Goal: Transaction & Acquisition: Purchase product/service

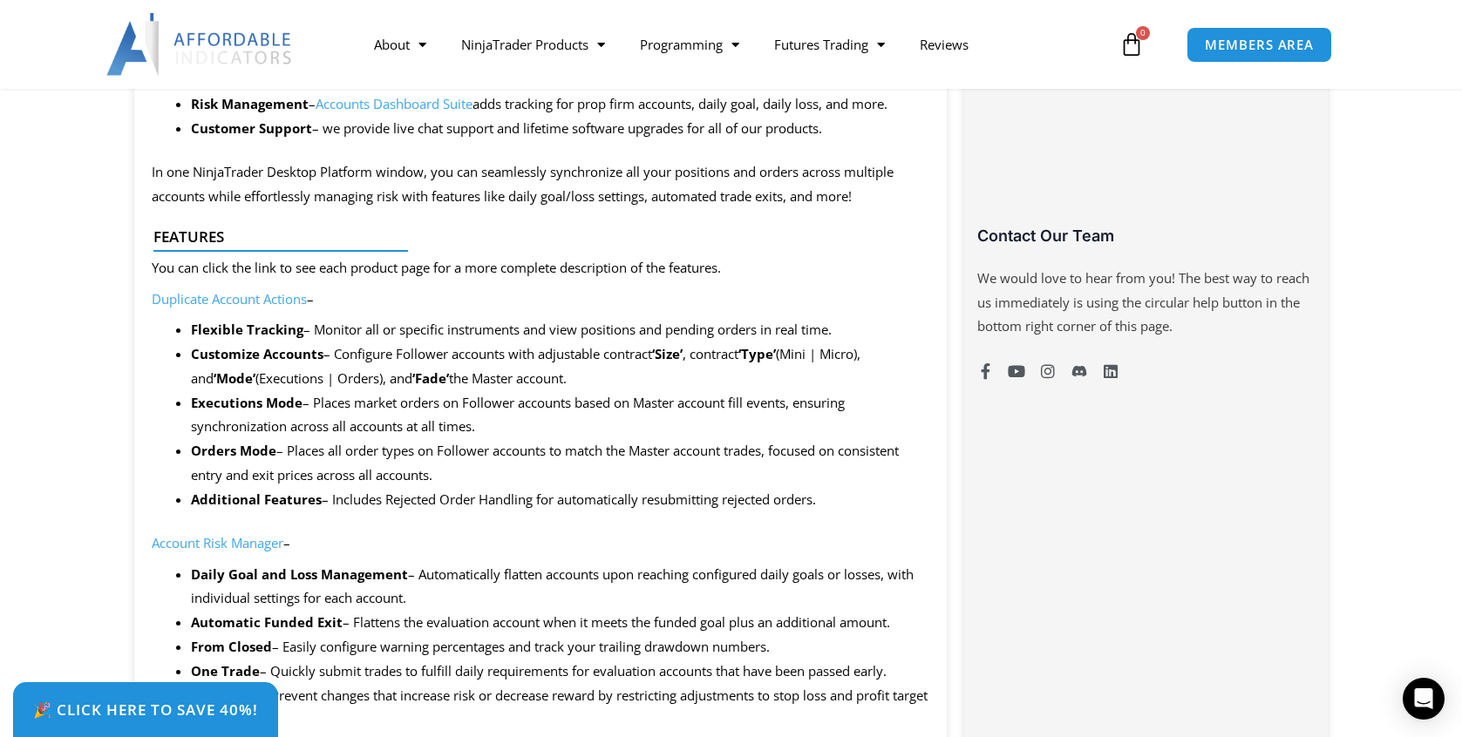
scroll to position [1171, 0]
click at [645, 412] on li "Executions Mode – Places market orders on Follower accounts based on Master acc…" at bounding box center [560, 413] width 739 height 49
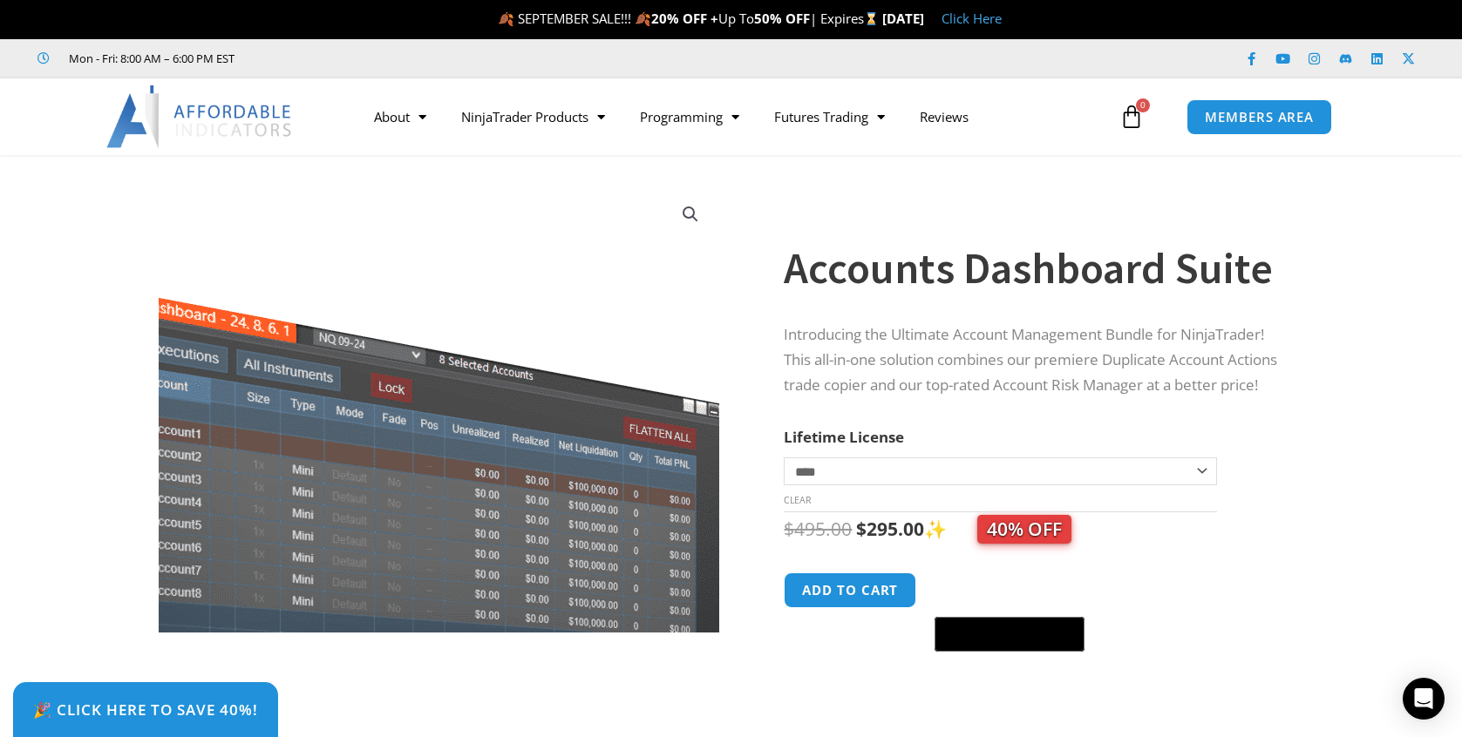
scroll to position [0, 0]
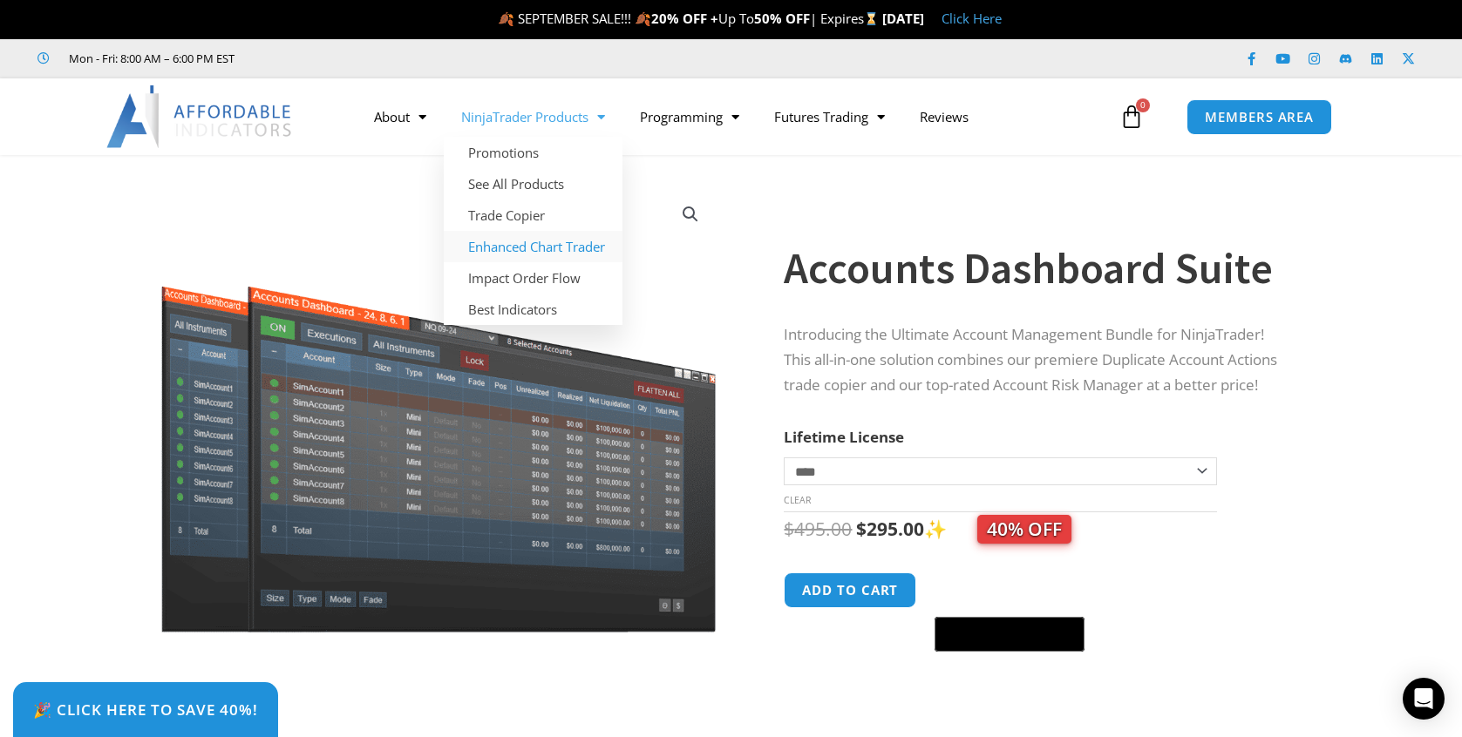
click at [567, 245] on link "Enhanced Chart Trader" at bounding box center [533, 246] width 179 height 31
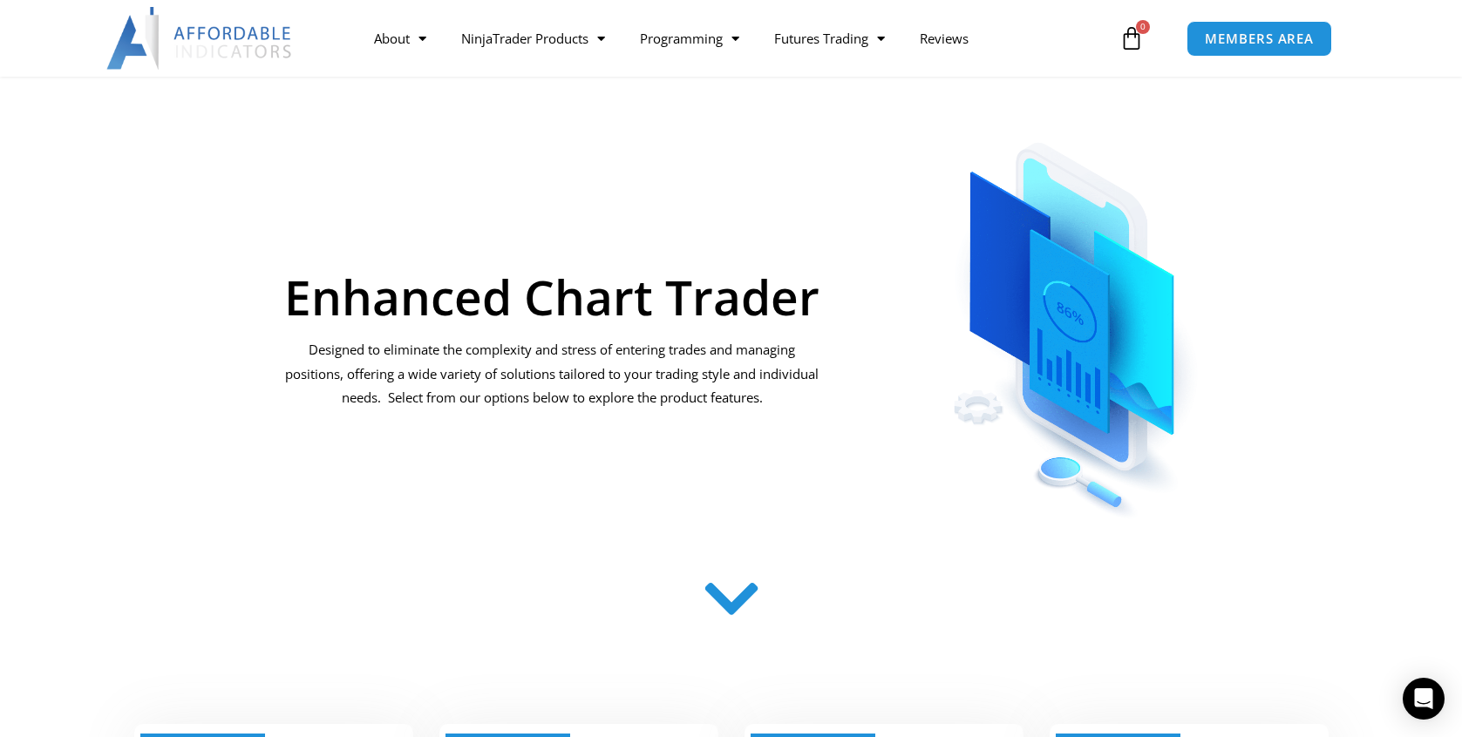
scroll to position [160, 0]
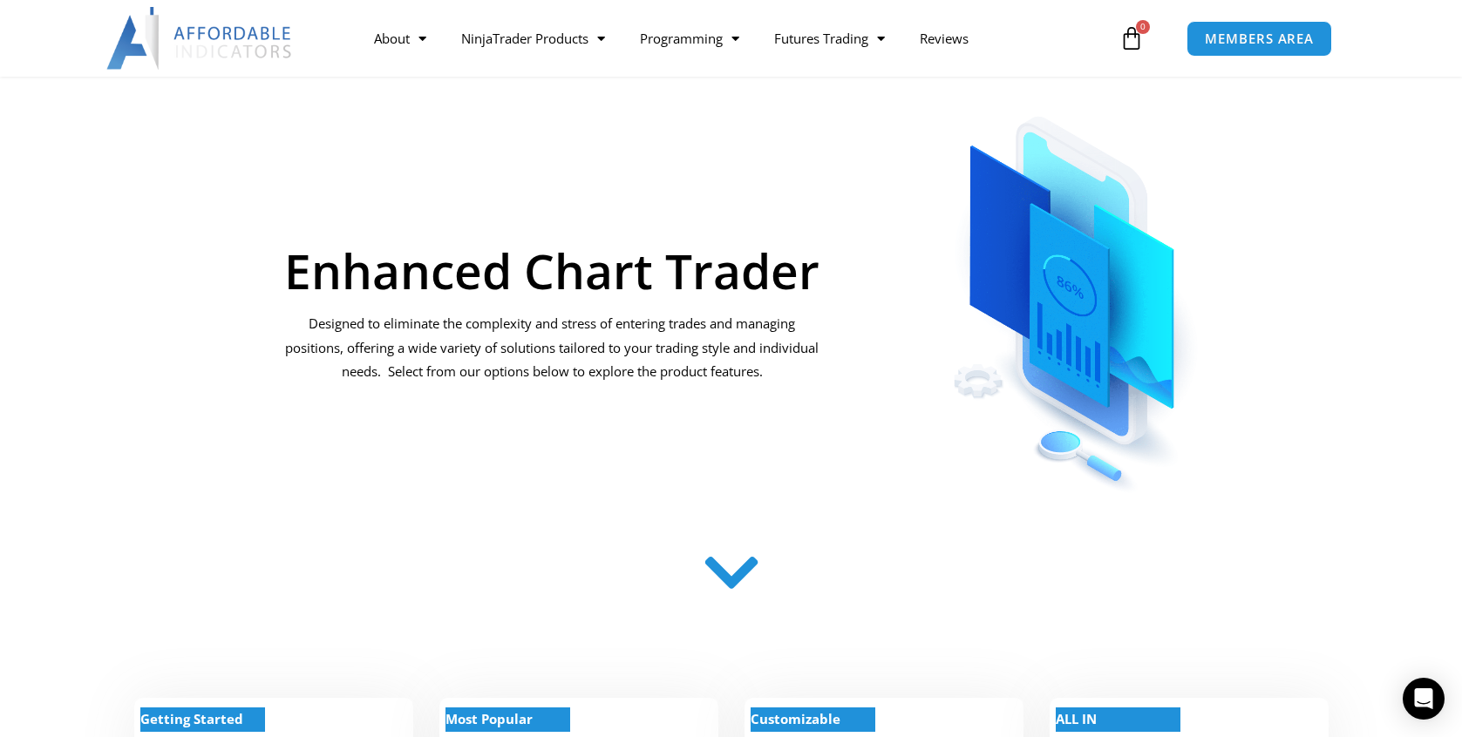
click at [727, 584] on icon at bounding box center [731, 573] width 62 height 62
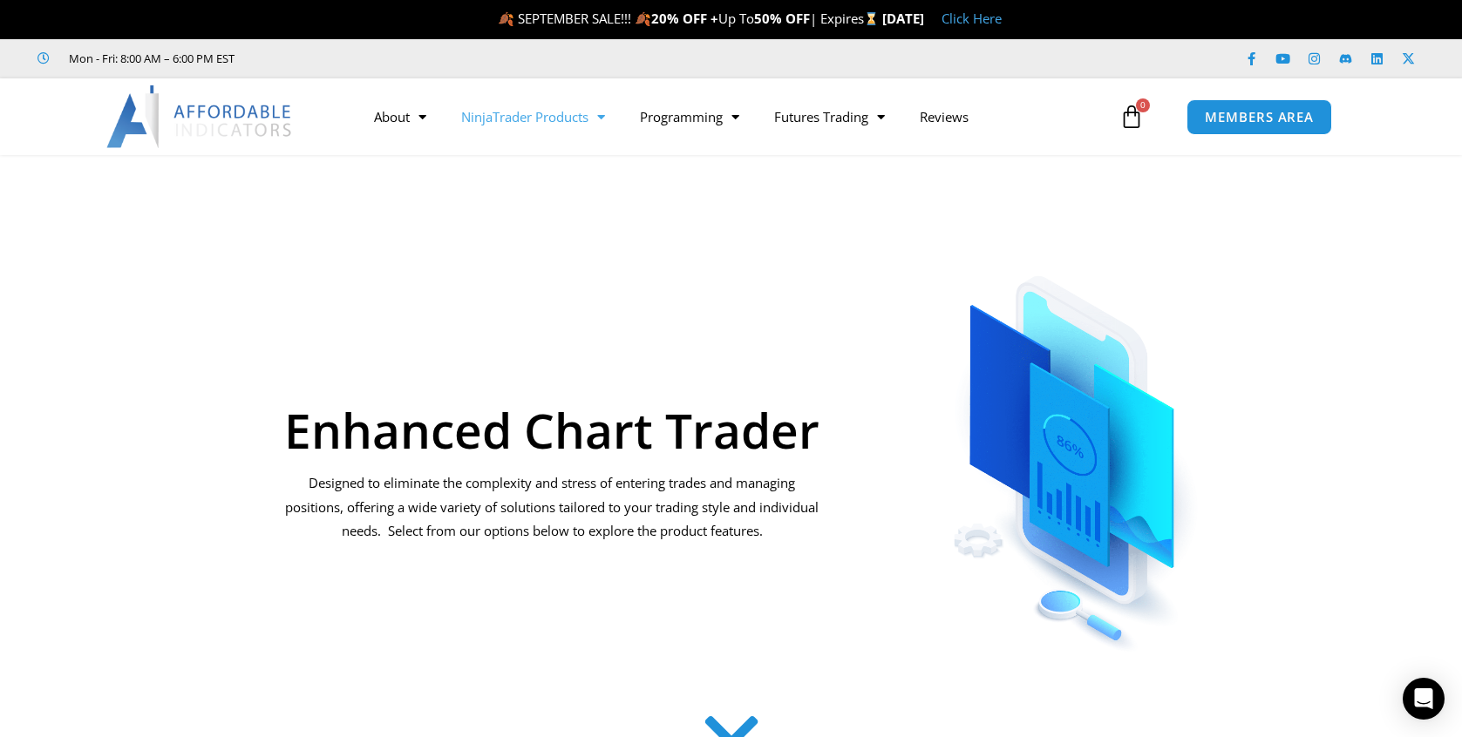
scroll to position [0, 0]
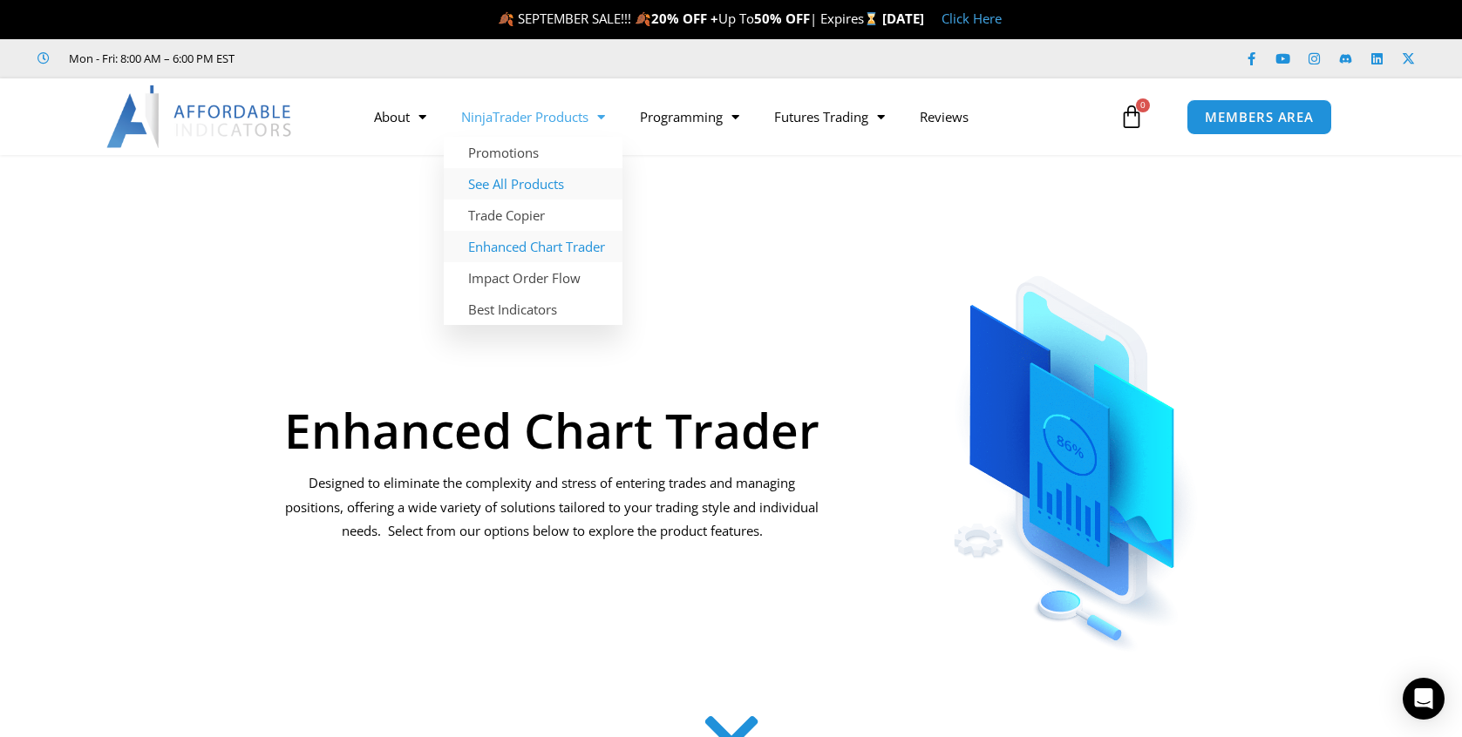
click at [557, 187] on link "See All Products" at bounding box center [533, 183] width 179 height 31
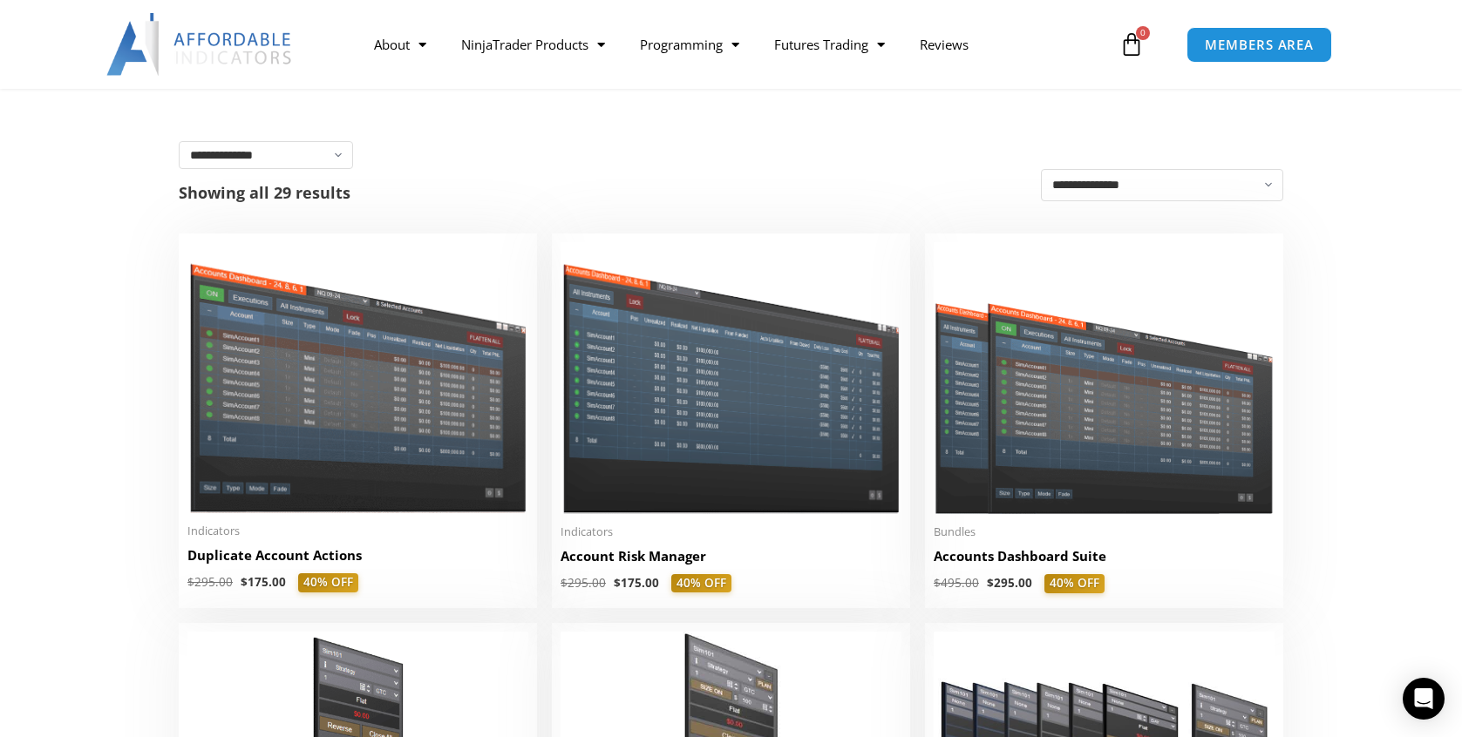
scroll to position [261, 0]
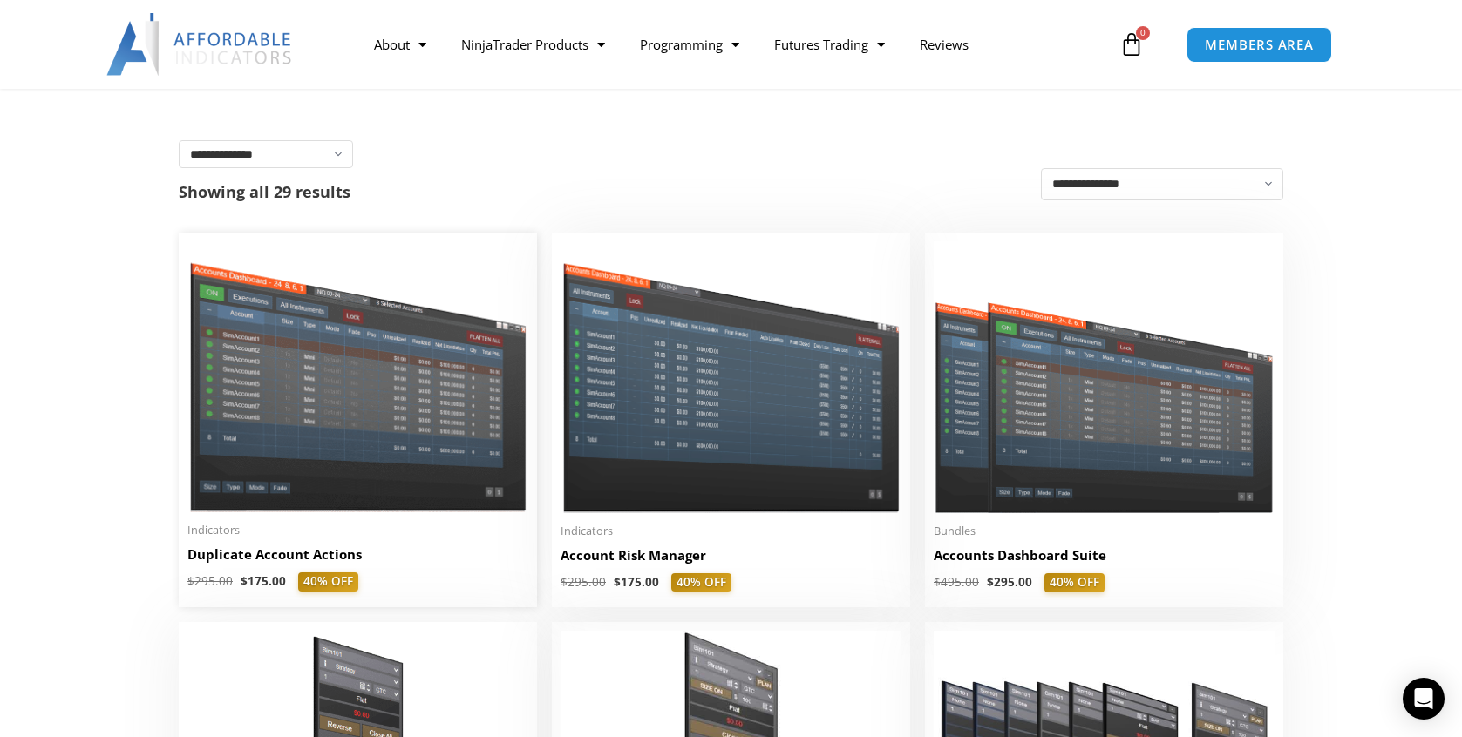
click at [297, 369] on img at bounding box center [357, 376] width 341 height 271
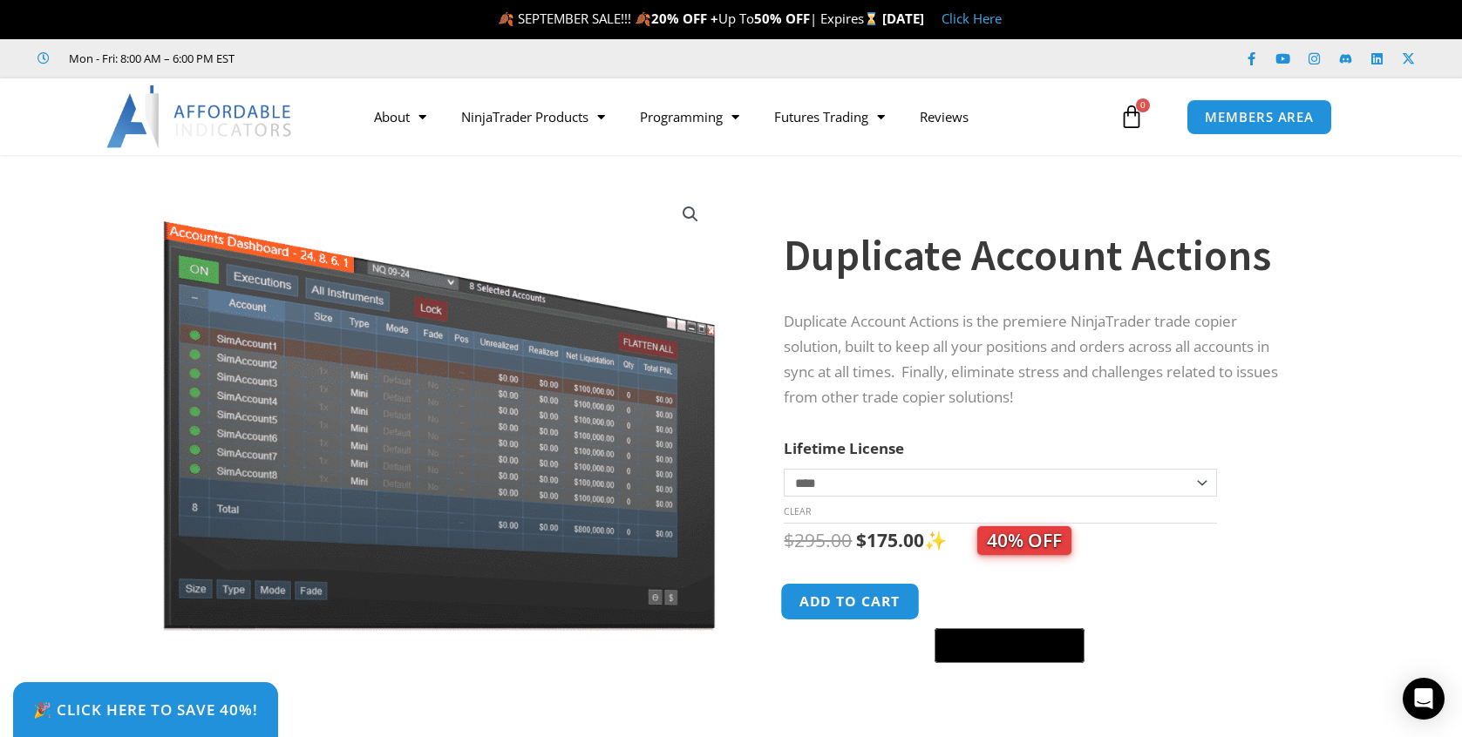
click at [868, 591] on button "Add to cart" at bounding box center [850, 601] width 139 height 37
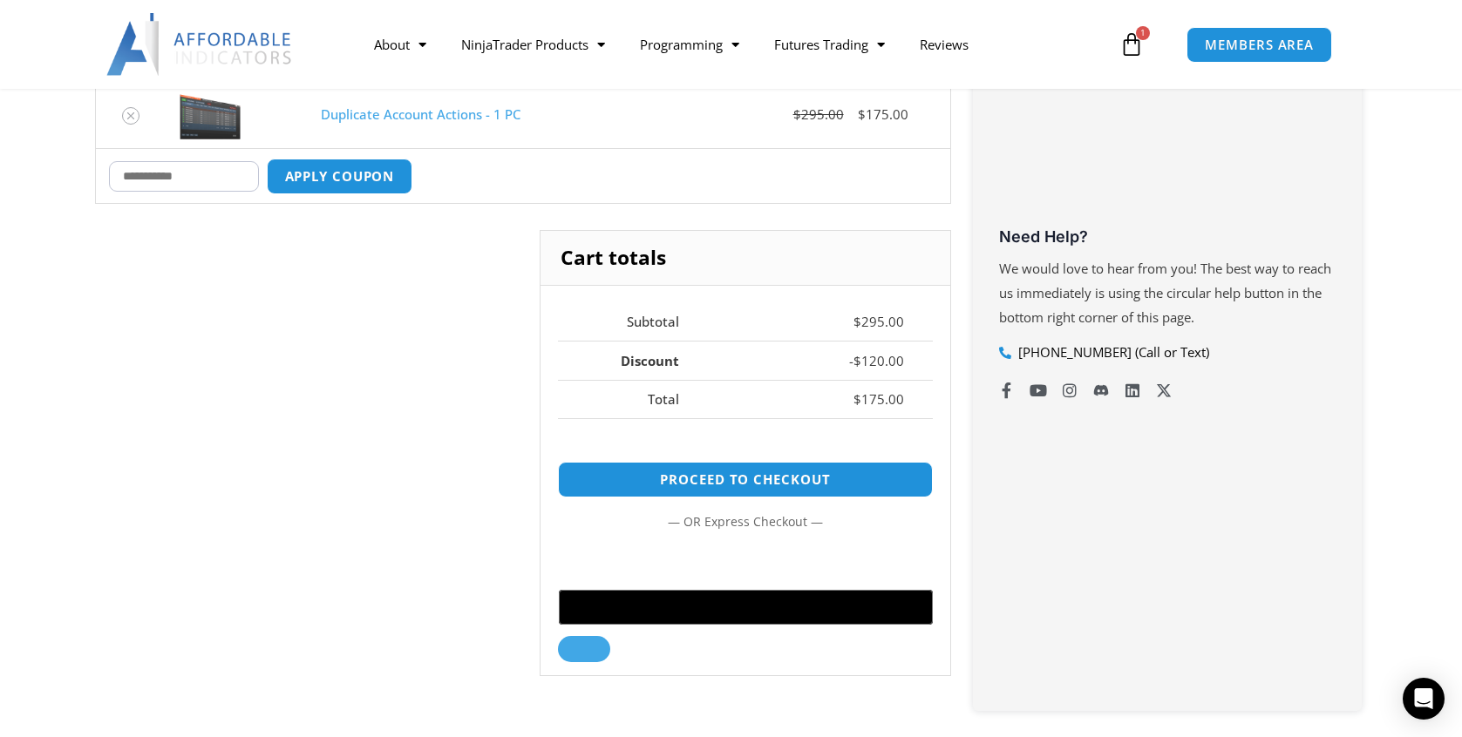
scroll to position [537, 0]
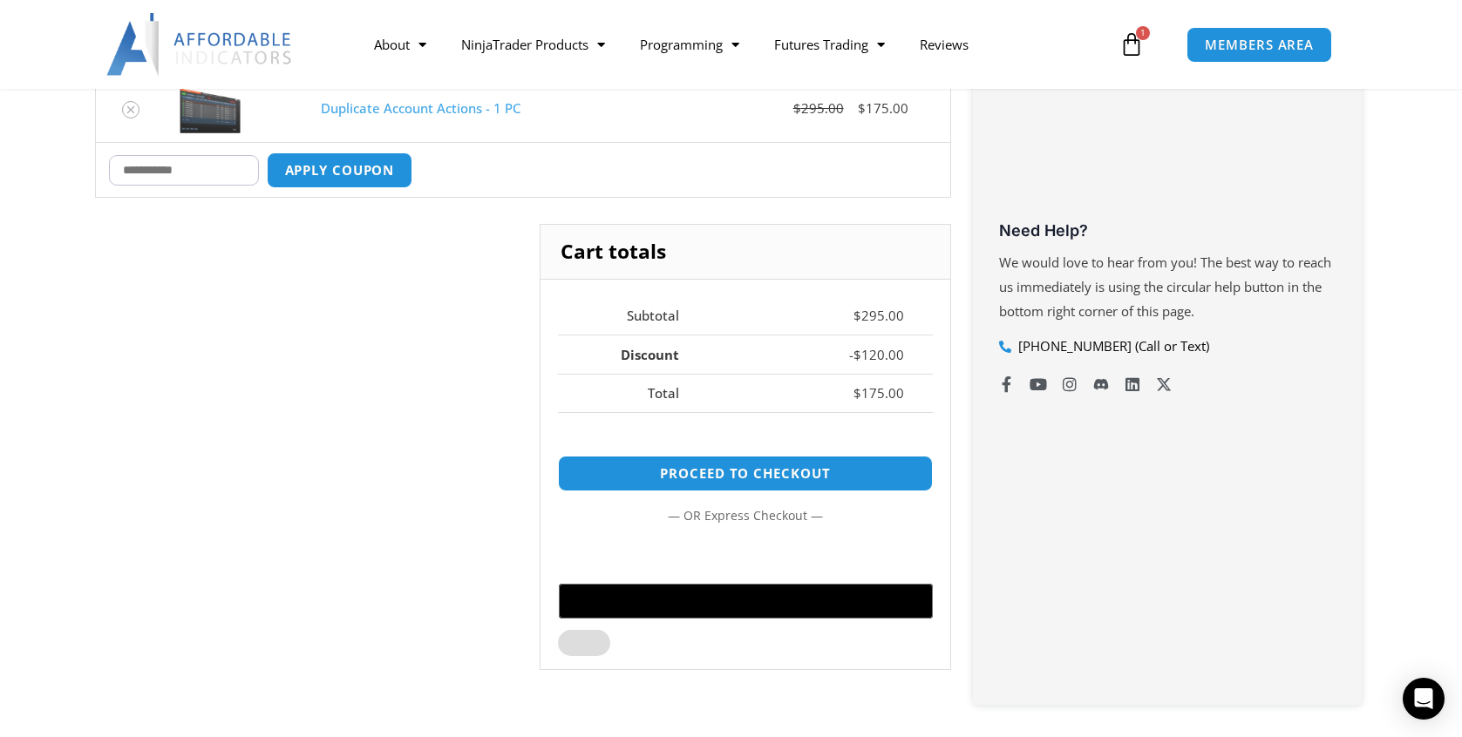
click at [610, 634] on button at bounding box center [584, 643] width 52 height 26
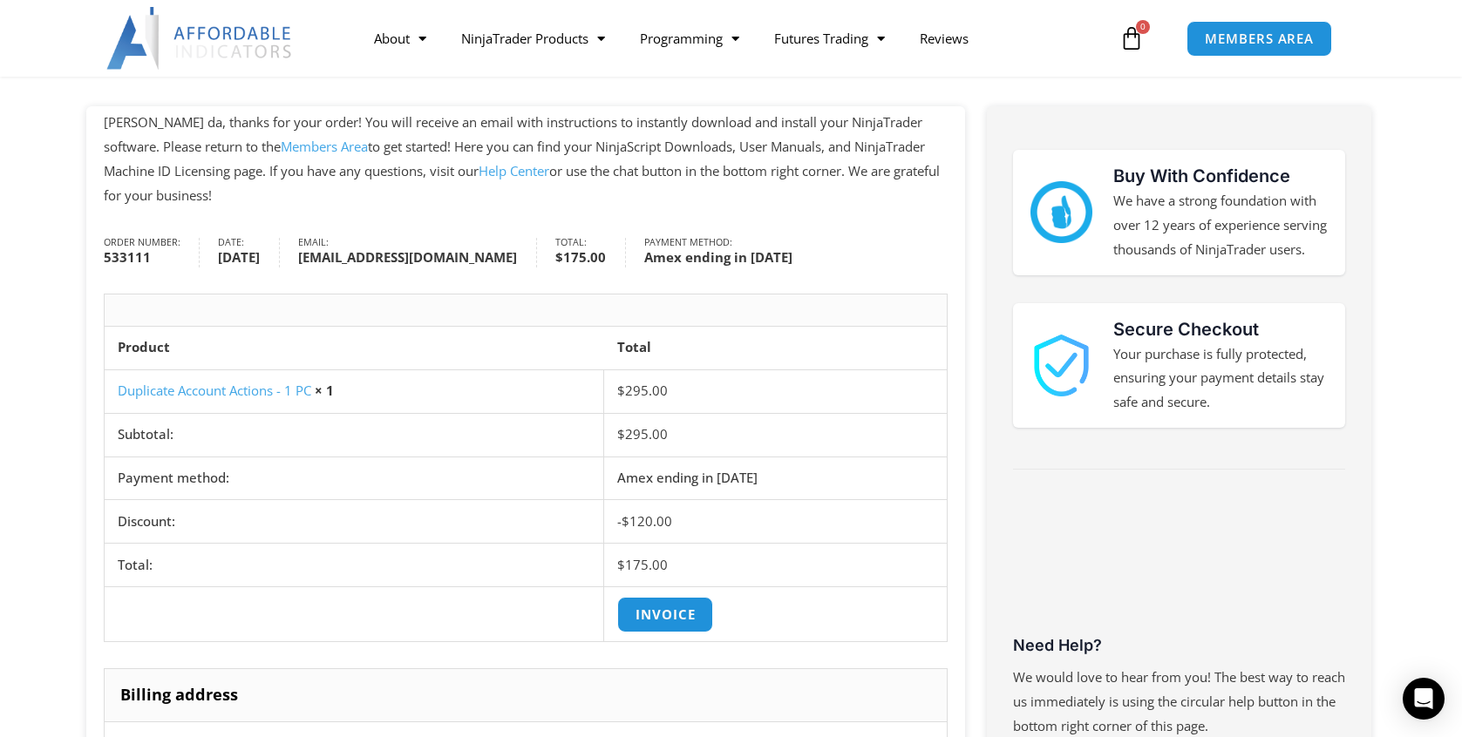
scroll to position [243, 0]
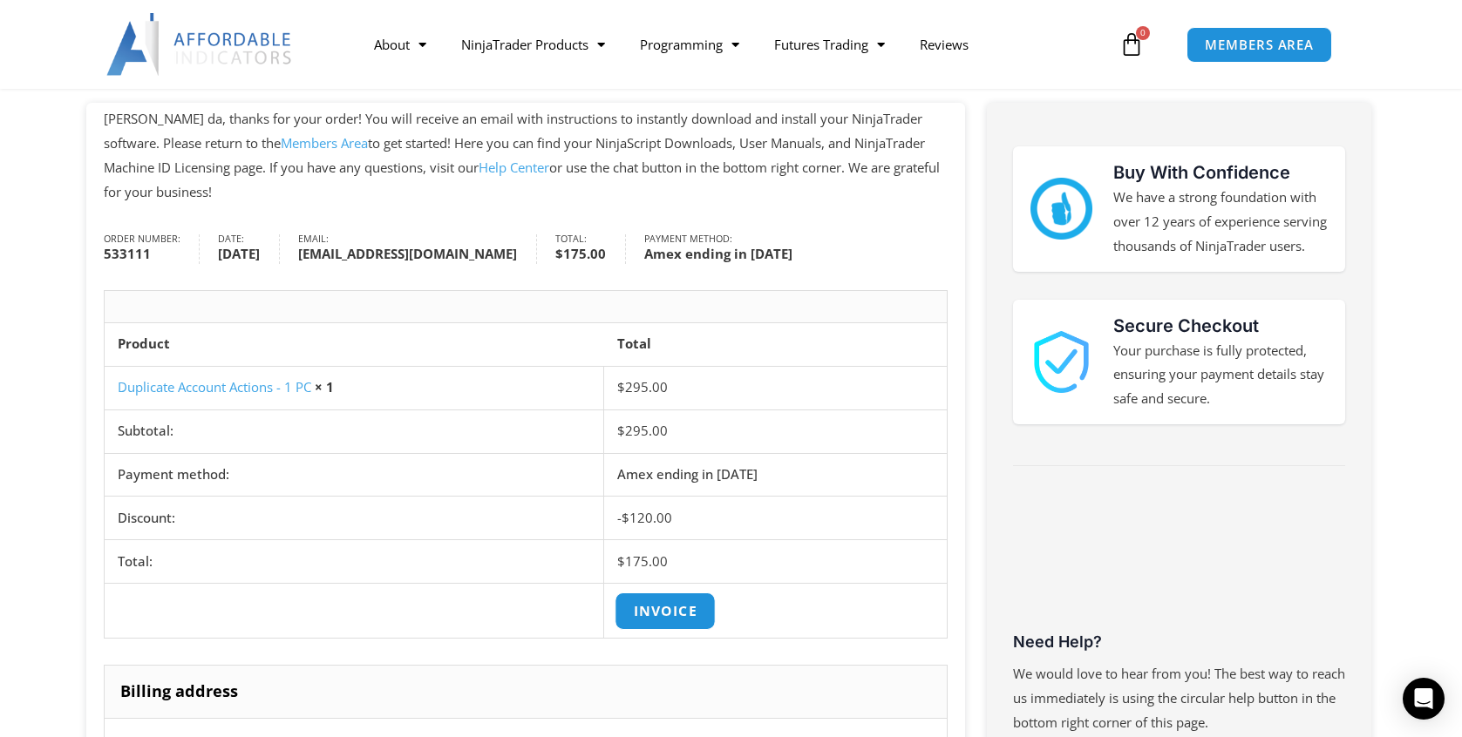
click at [683, 600] on link "Invoice" at bounding box center [665, 611] width 101 height 37
click at [40, 353] on section "[PERSON_NAME] da, thanks for your order! You will receive an email with instruc…" at bounding box center [731, 693] width 1462 height 1181
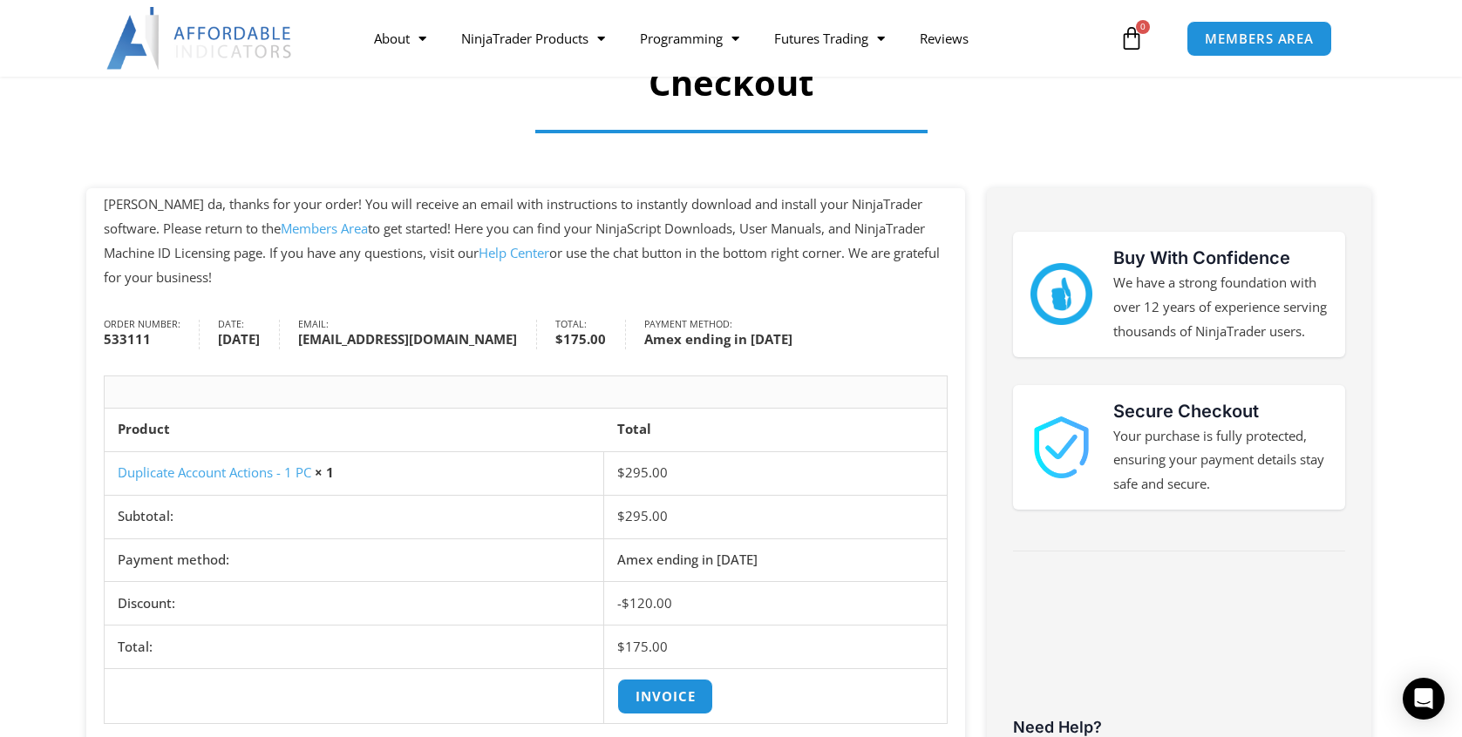
scroll to position [150, 0]
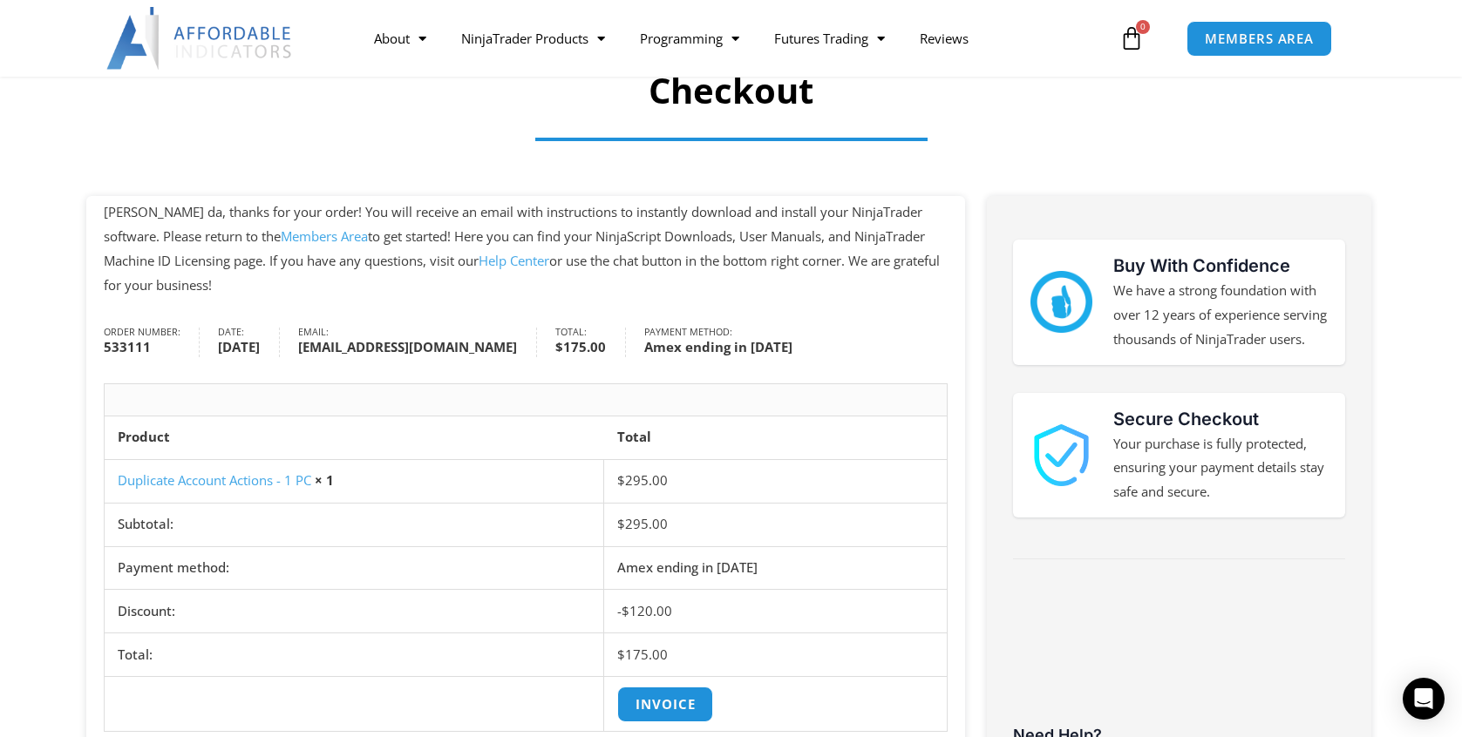
click at [281, 234] on link "Members Area" at bounding box center [324, 236] width 87 height 17
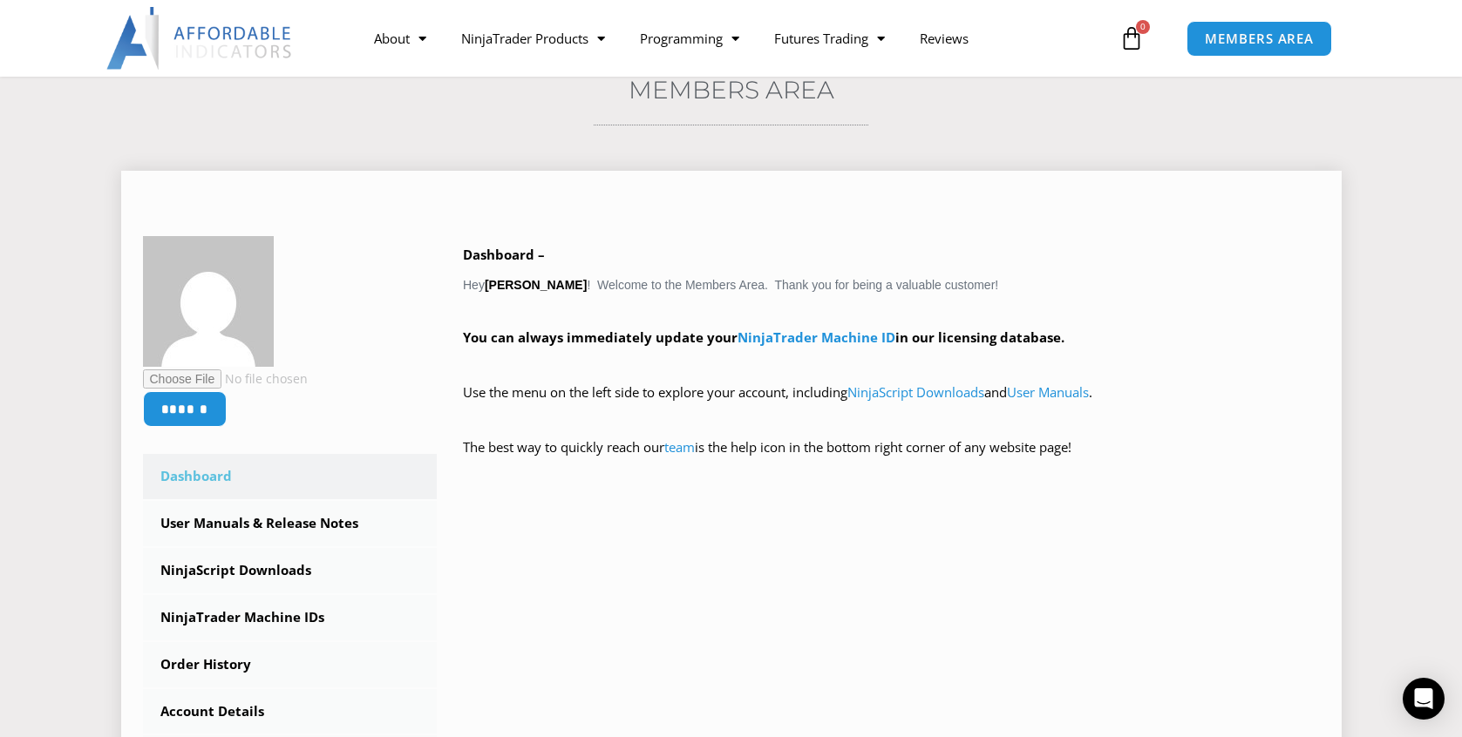
scroll to position [152, 0]
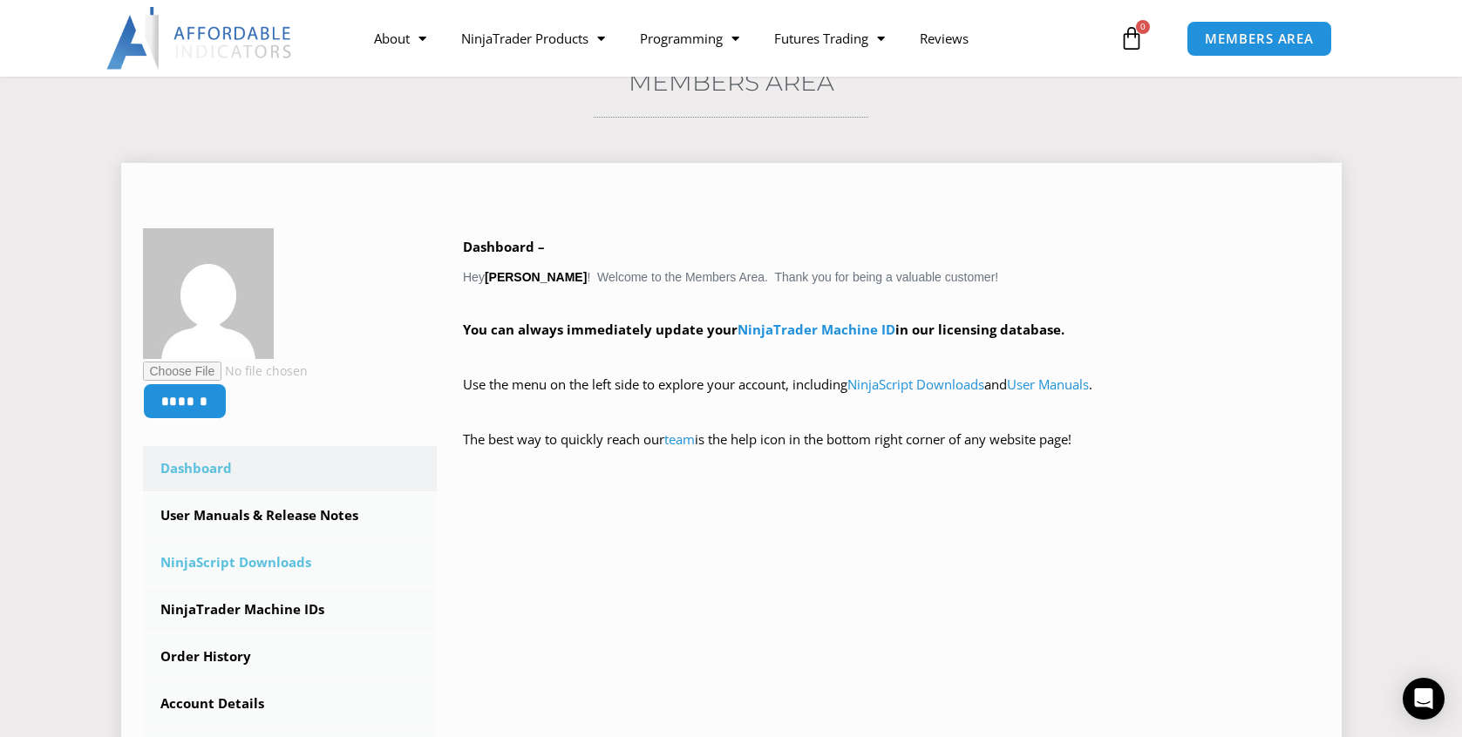
click at [248, 555] on link "NinjaScript Downloads" at bounding box center [290, 562] width 295 height 45
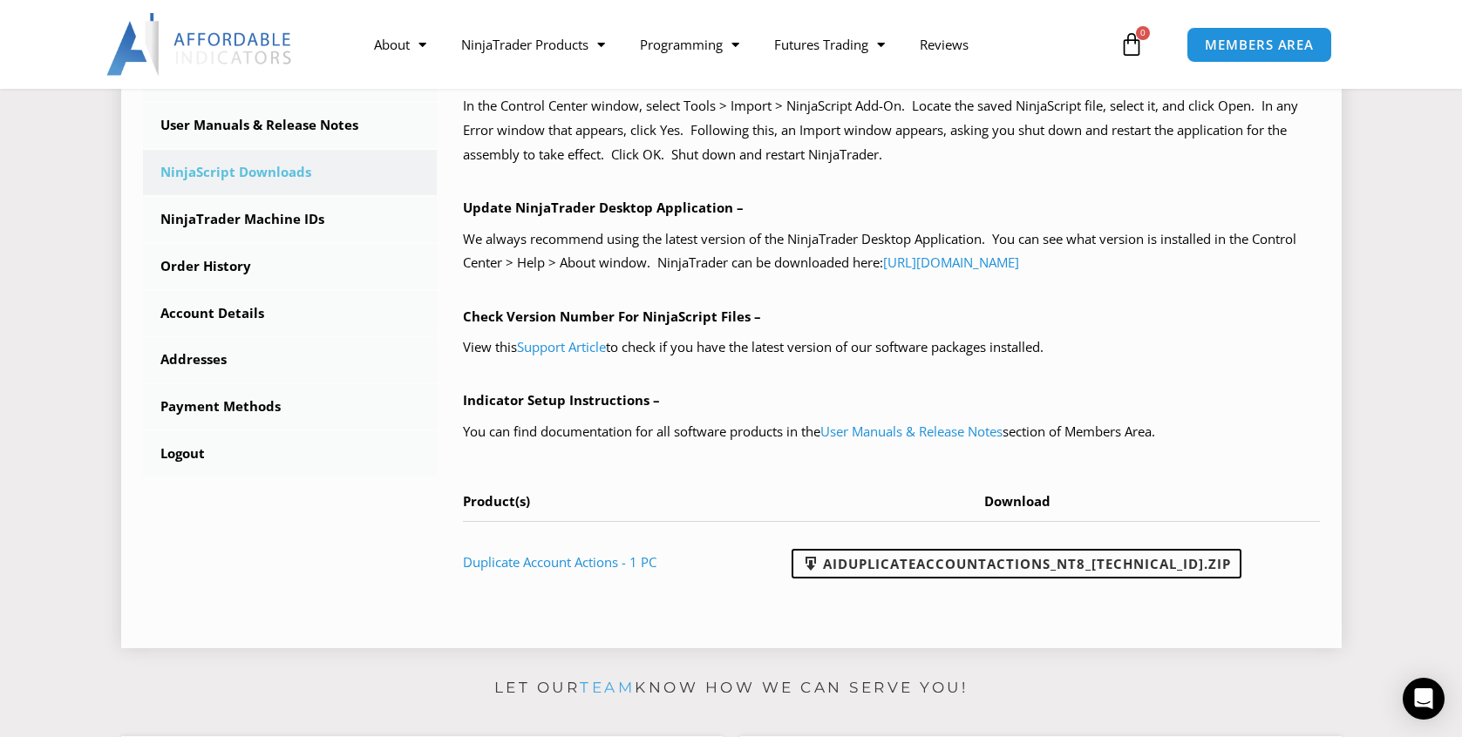
scroll to position [527, 0]
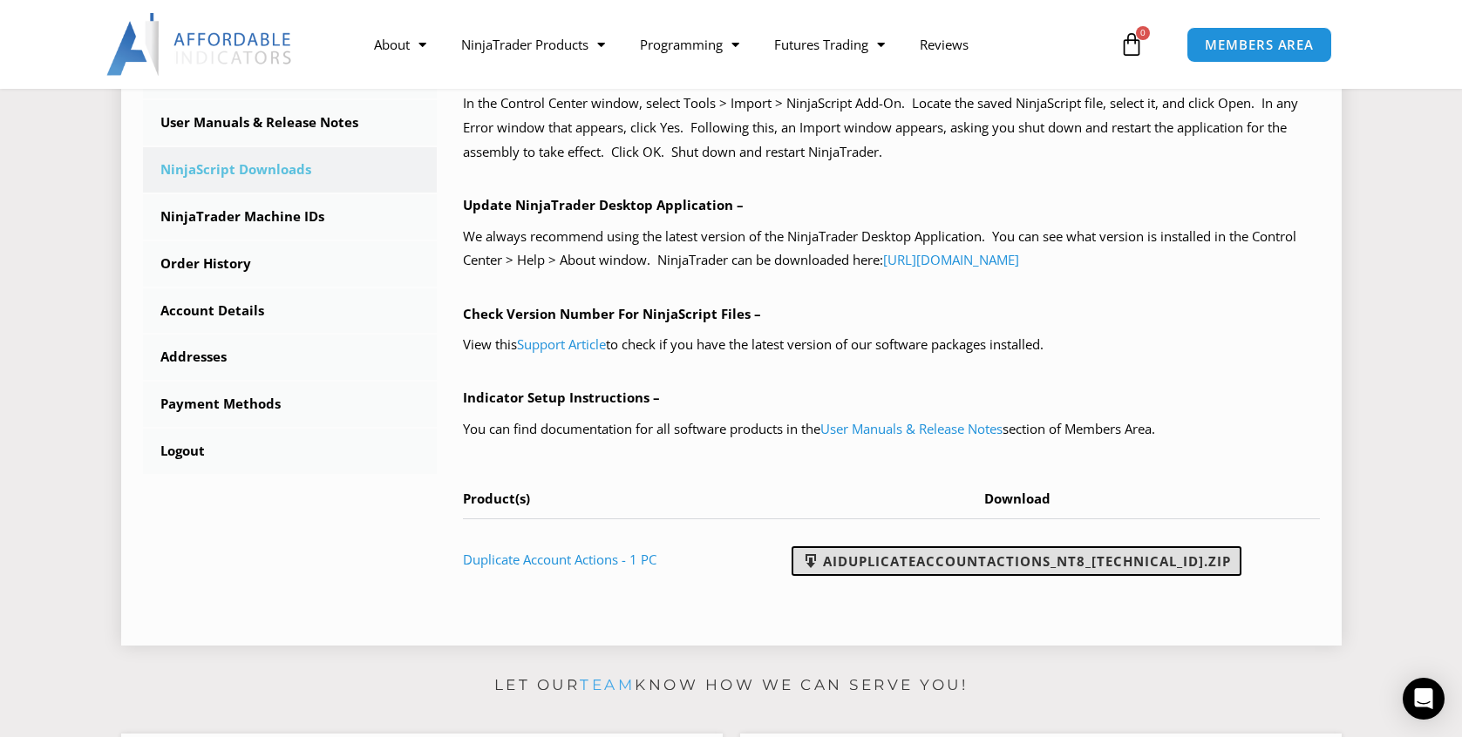
click at [897, 549] on link "AIDuplicateAccountActions_NT8_25.2.5.1.zip" at bounding box center [1017, 562] width 450 height 30
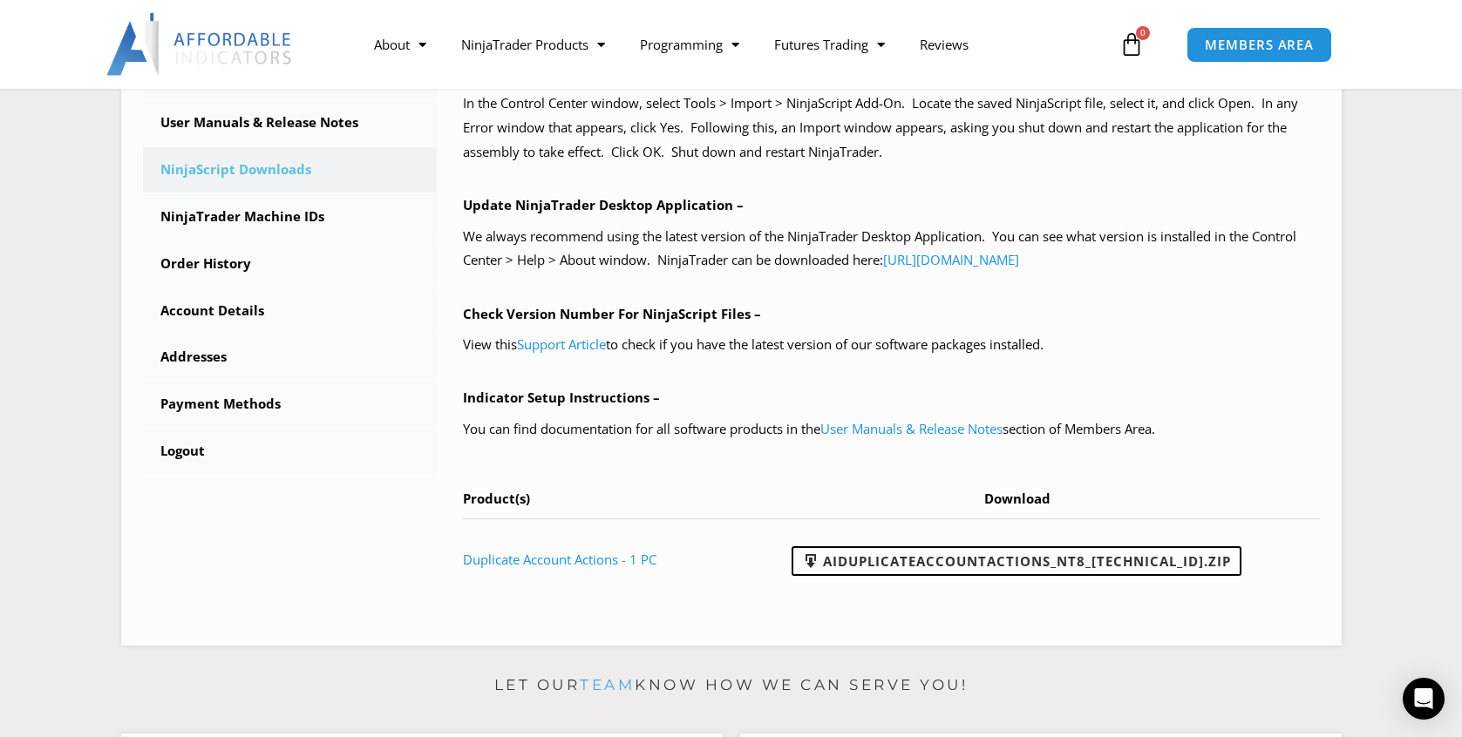
click at [1140, 601] on div "NinjaScript Download & Installation – Please read everything for a complete und…" at bounding box center [878, 229] width 883 height 789
click at [1018, 601] on div "NinjaScript Download & Installation – Please read everything for a complete und…" at bounding box center [878, 229] width 883 height 789
click at [1227, 596] on div "NinjaScript Download & Installation – Please read everything for a complete und…" at bounding box center [878, 229] width 883 height 789
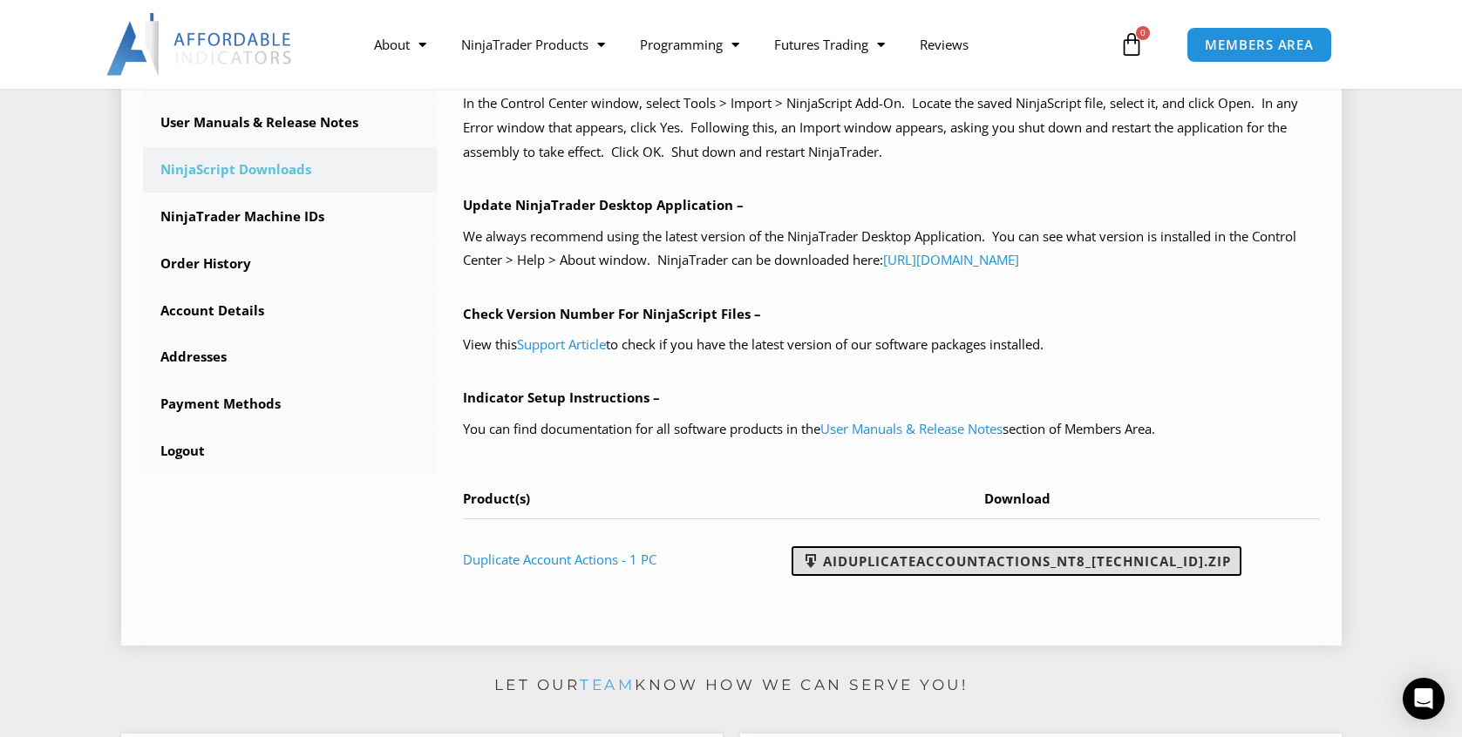
click at [1067, 547] on link "AIDuplicateAccountActions_NT8_25.2.5.1.zip" at bounding box center [1017, 562] width 450 height 30
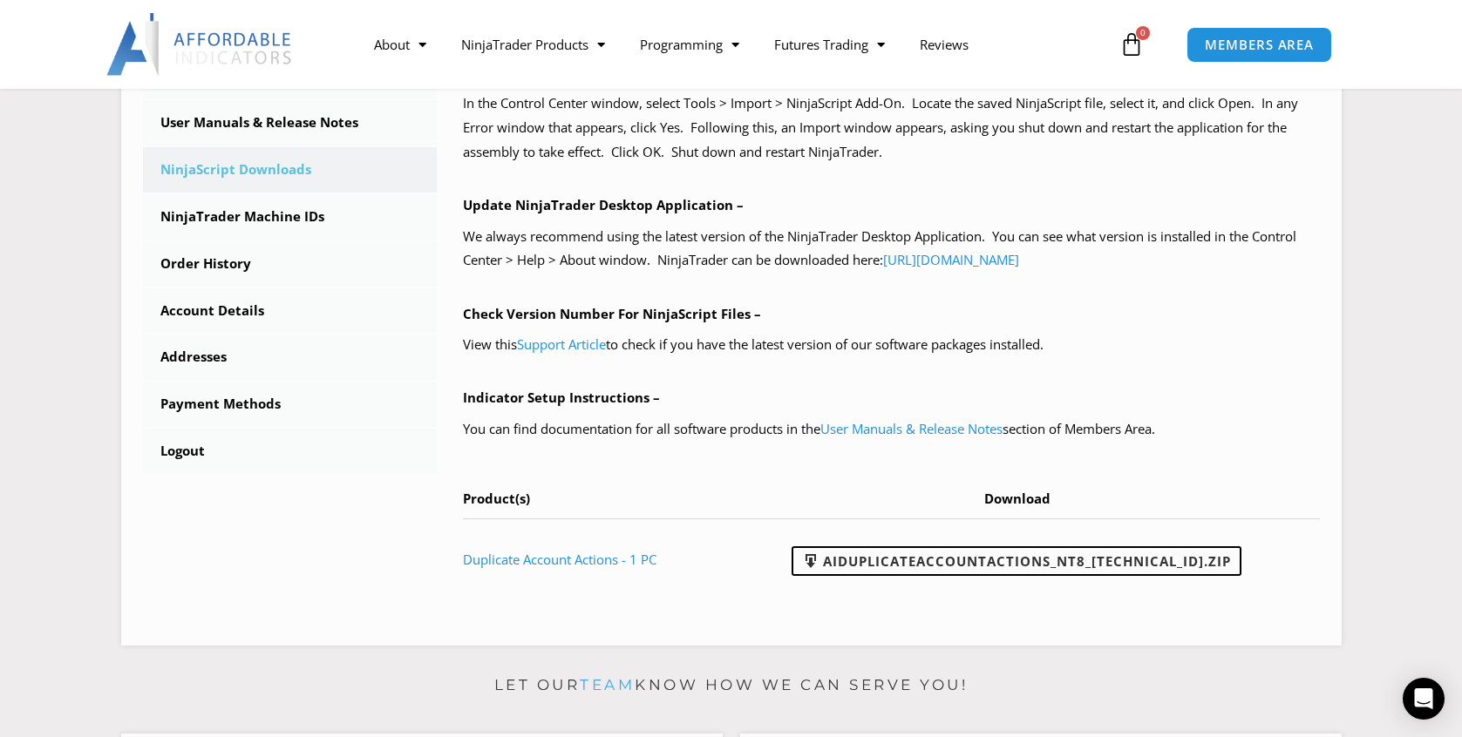
click at [311, 502] on div "****** Dashboard Subscriptions User Manuals & Release Notes NinjaScript Downloa…" at bounding box center [731, 229] width 1177 height 789
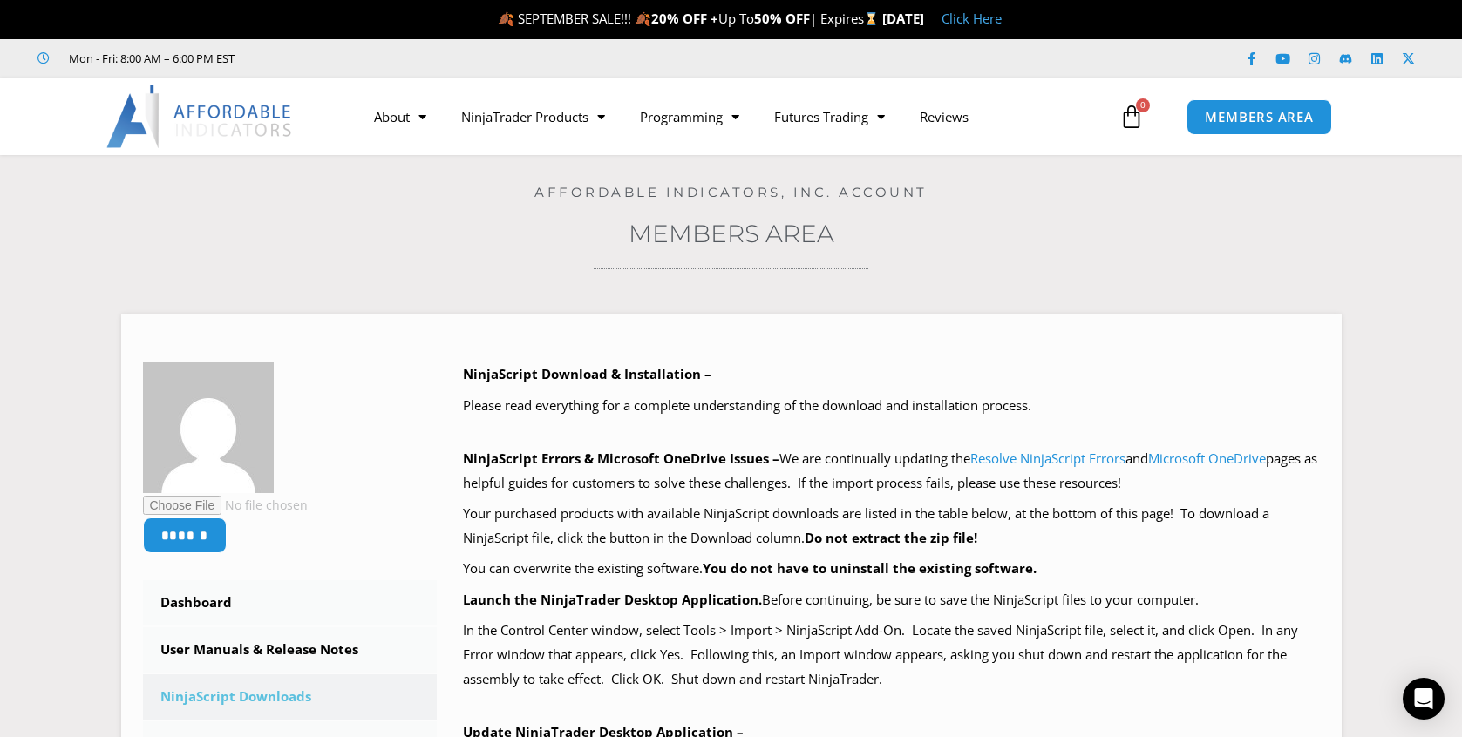
scroll to position [0, 0]
click at [1143, 106] on span "0" at bounding box center [1143, 106] width 14 height 14
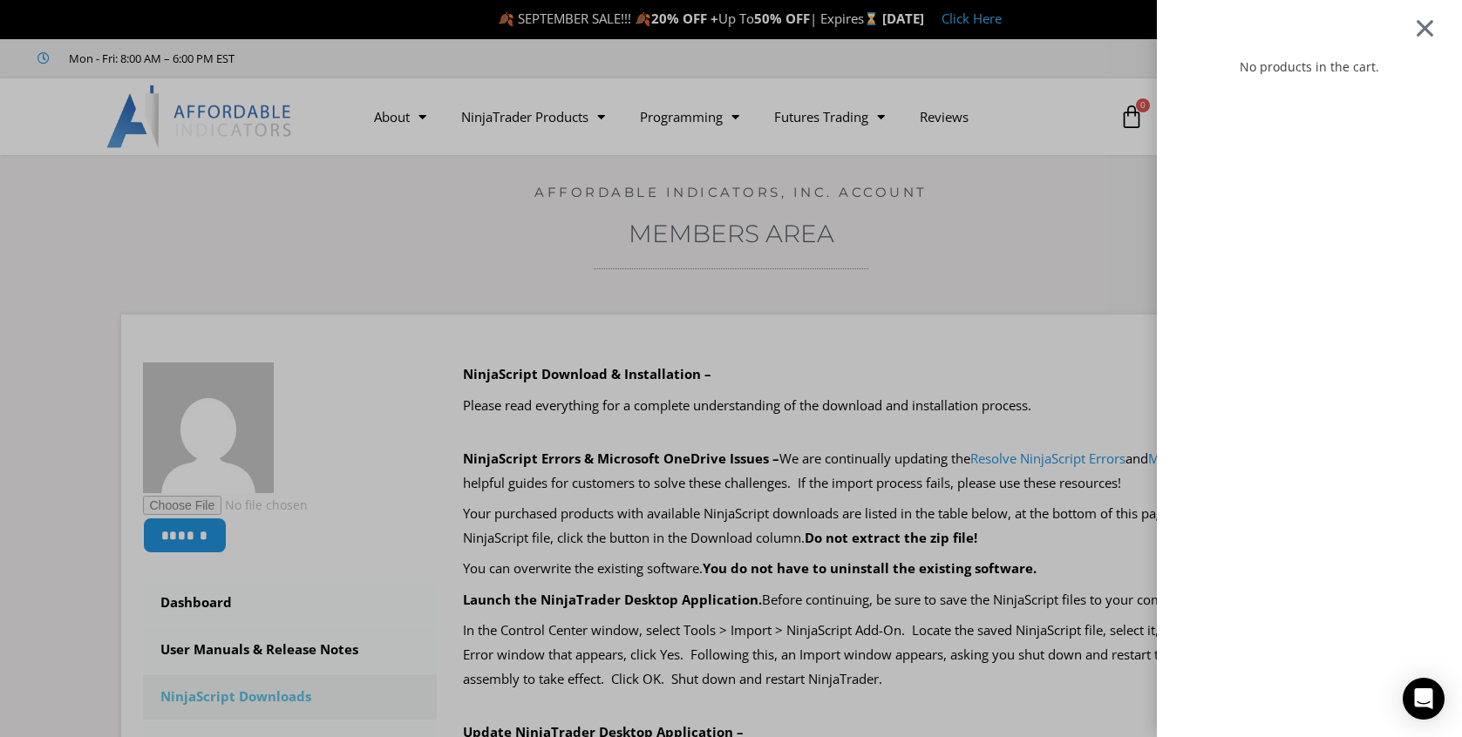
click at [1425, 22] on div at bounding box center [1425, 27] width 22 height 21
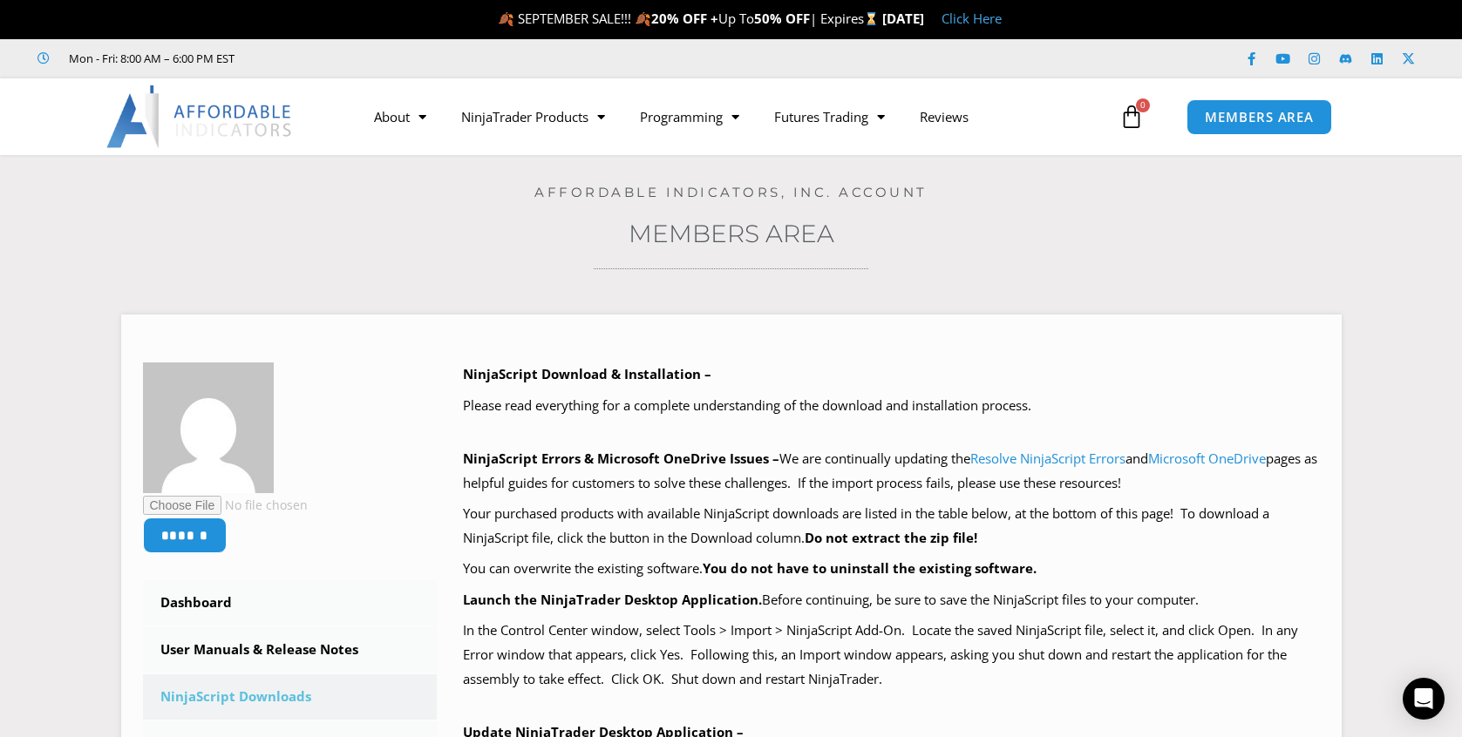
click at [249, 116] on img at bounding box center [199, 116] width 187 height 63
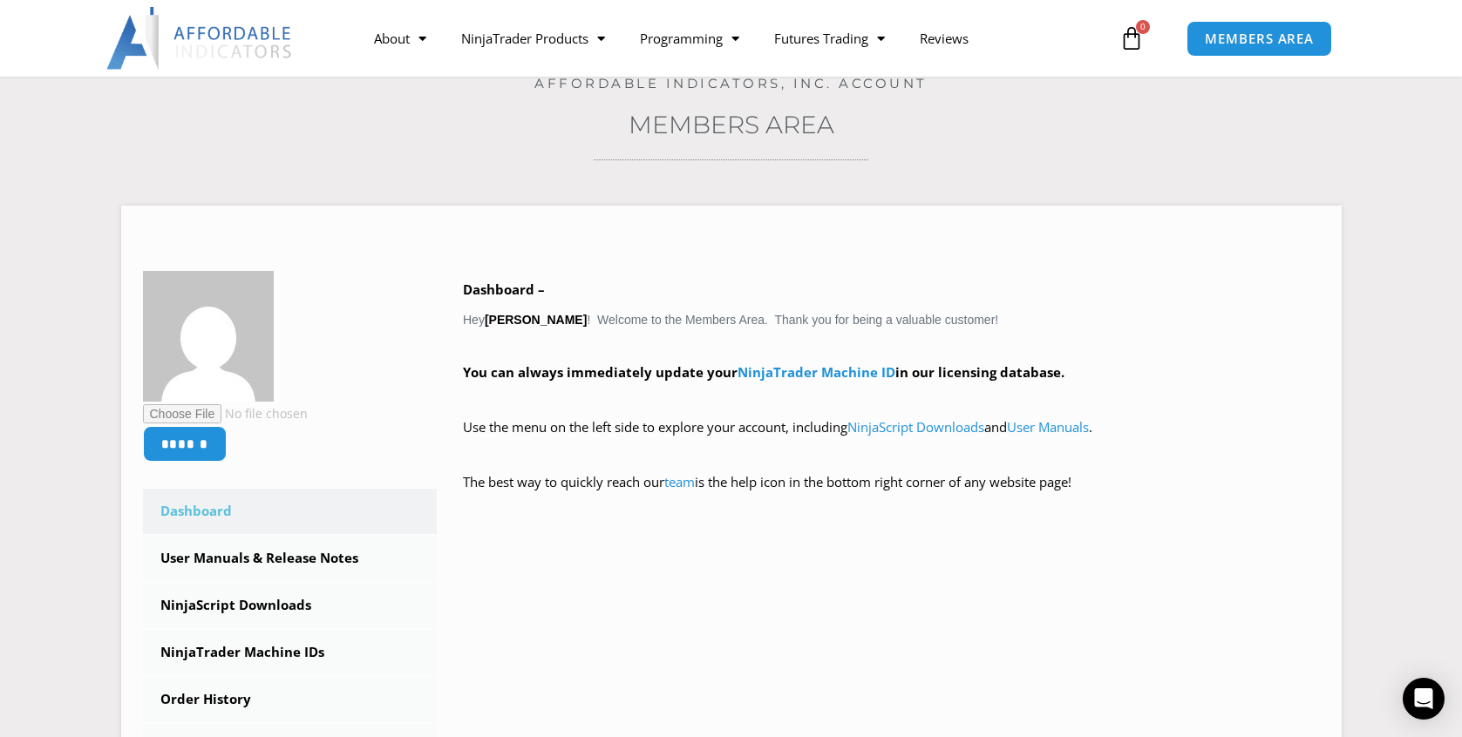
scroll to position [126, 0]
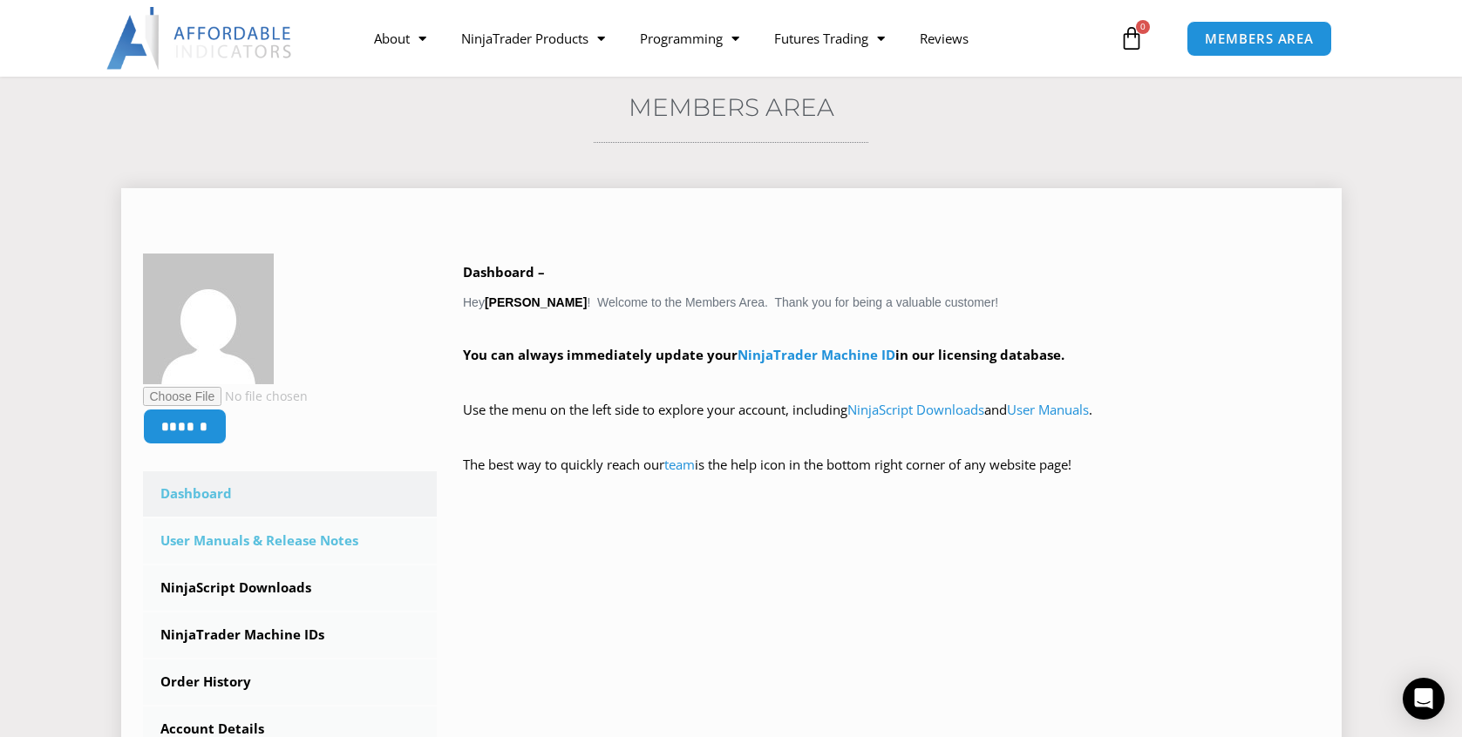
click at [297, 539] on link "User Manuals & Release Notes" at bounding box center [290, 541] width 295 height 45
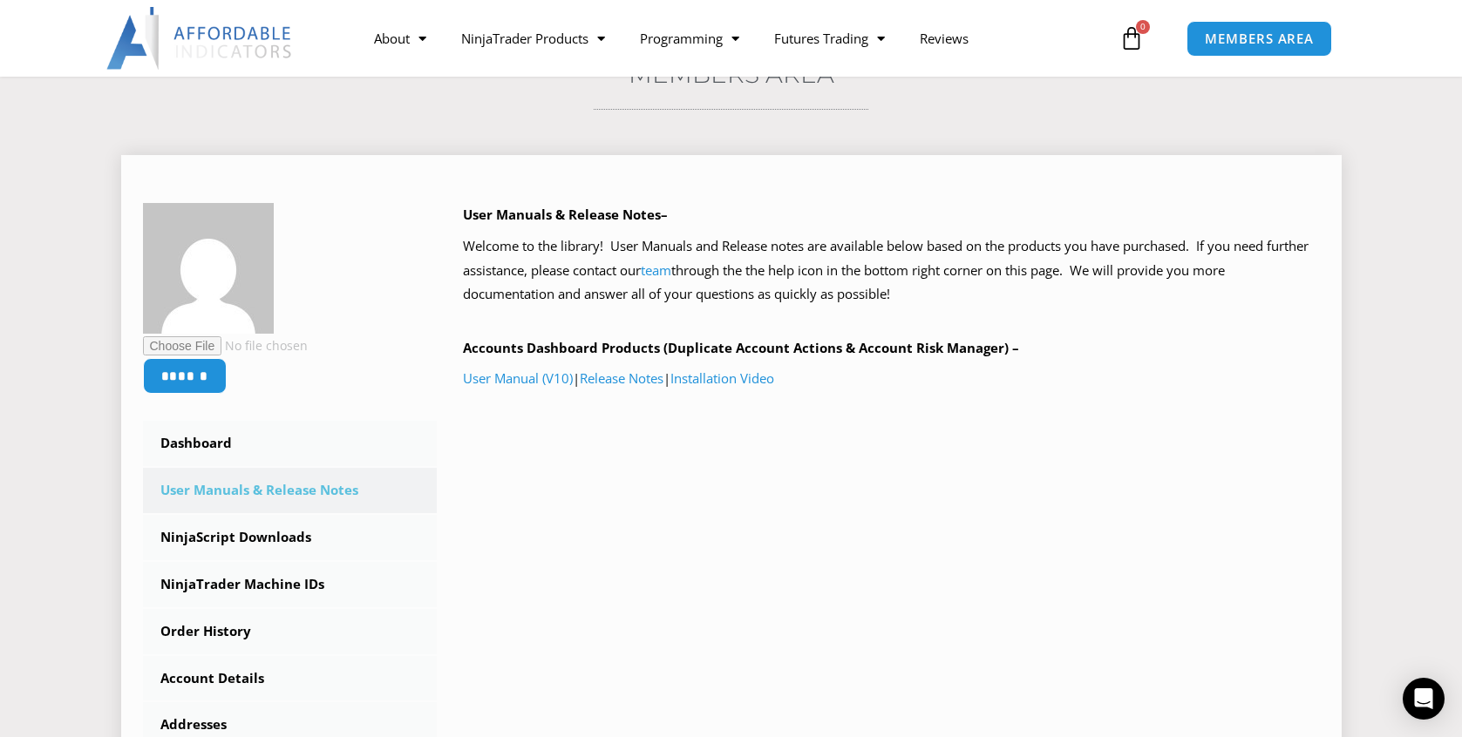
scroll to position [142, 0]
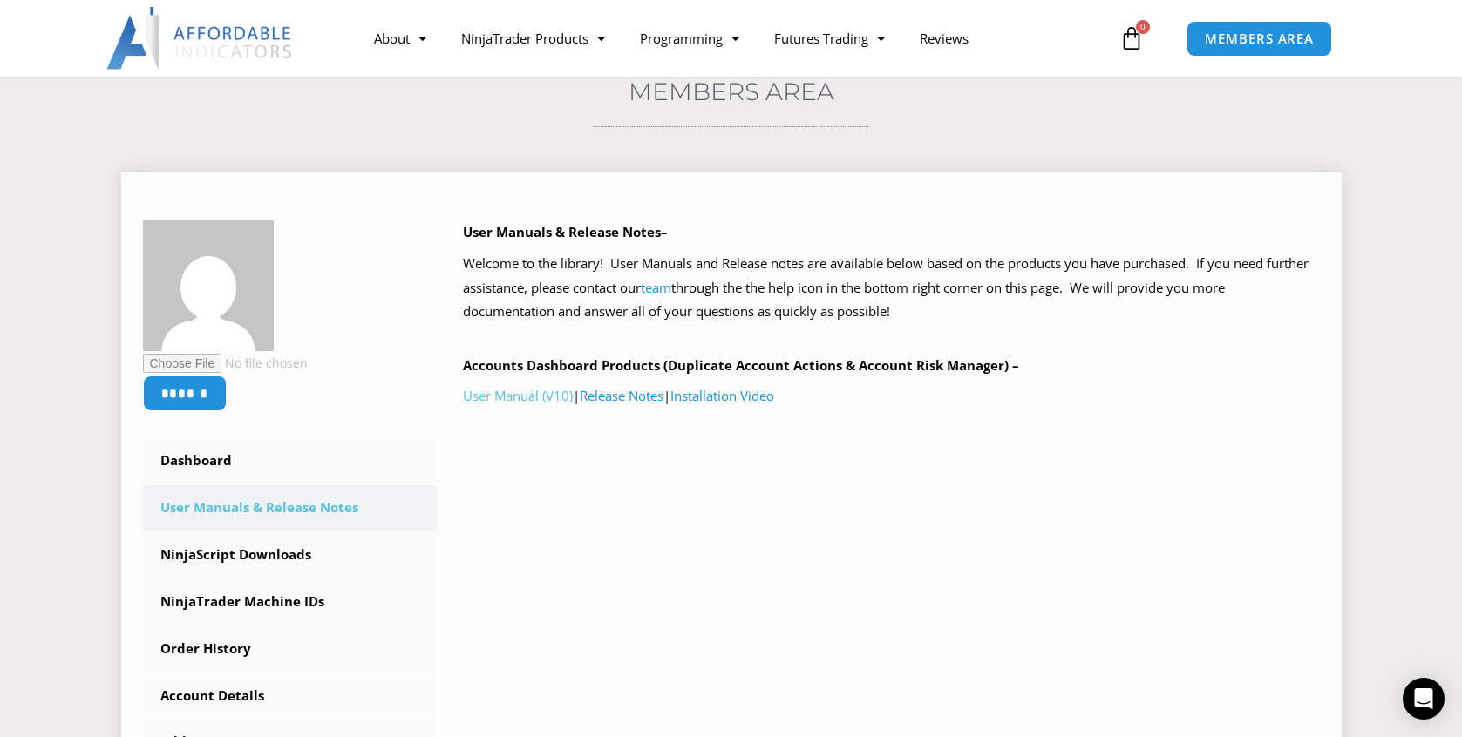
click at [523, 391] on link "User Manual (V10)" at bounding box center [518, 395] width 110 height 17
